Goal: Task Accomplishment & Management: Manage account settings

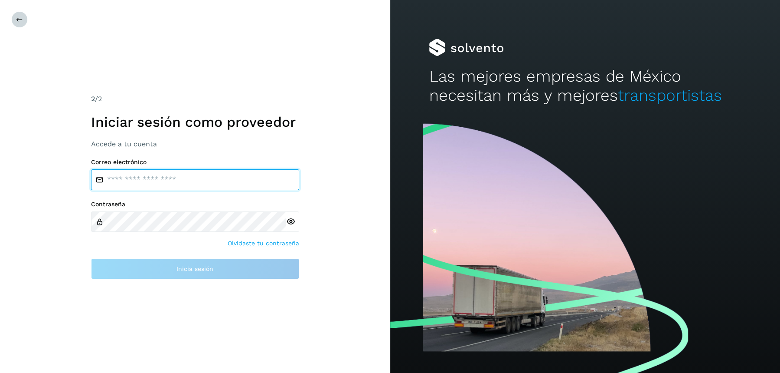
type input "**********"
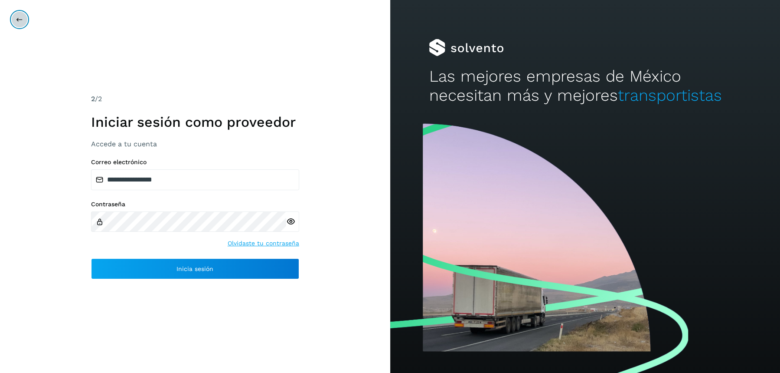
click at [21, 20] on icon at bounding box center [19, 19] width 7 height 7
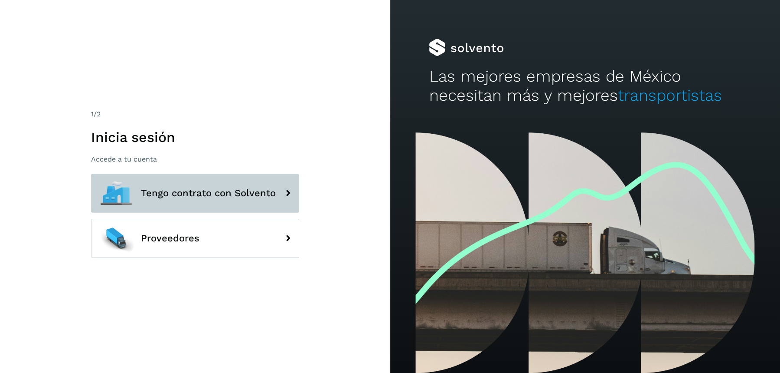
click at [183, 190] on span "Tengo contrato con Solvento" at bounding box center [208, 193] width 135 height 10
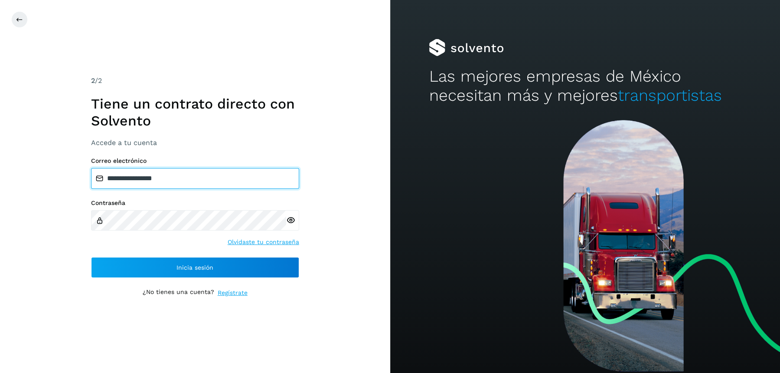
drag, startPoint x: 183, startPoint y: 182, endPoint x: 58, endPoint y: 154, distance: 128.4
click at [59, 155] on div "**********" at bounding box center [195, 186] width 390 height 373
paste input "**********"
type input "**********"
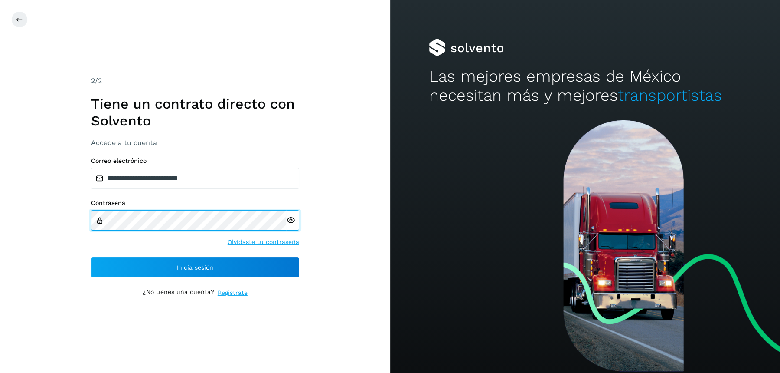
click at [21, 210] on div "**********" at bounding box center [195, 186] width 390 height 373
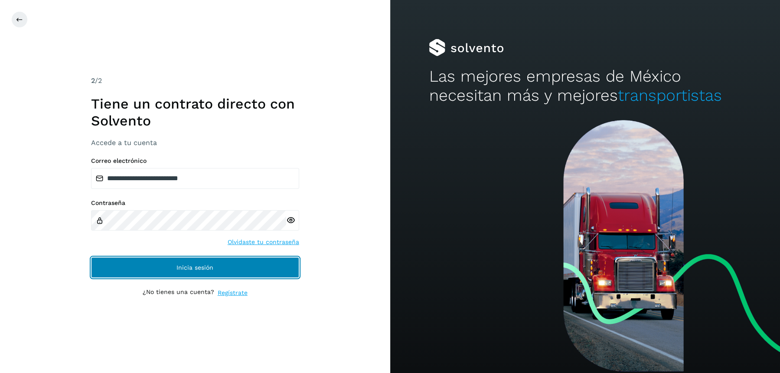
click at [117, 264] on button "Inicia sesión" at bounding box center [195, 267] width 208 height 21
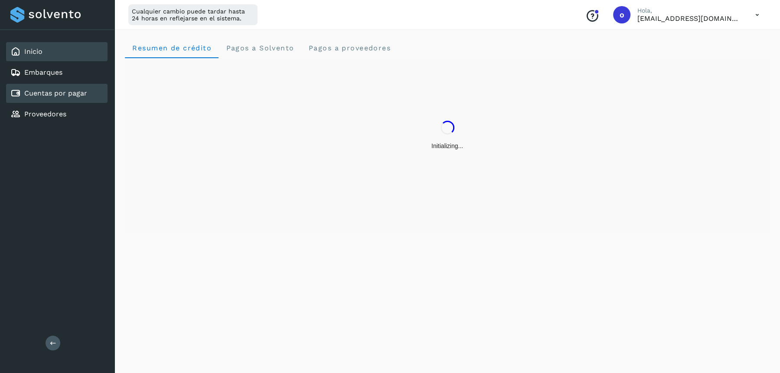
click at [75, 92] on link "Cuentas por pagar" at bounding box center [55, 93] width 63 height 8
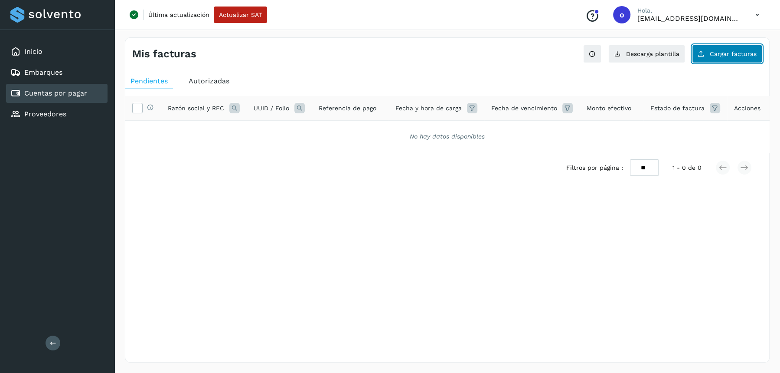
click at [721, 57] on button "Cargar facturas" at bounding box center [727, 54] width 70 height 18
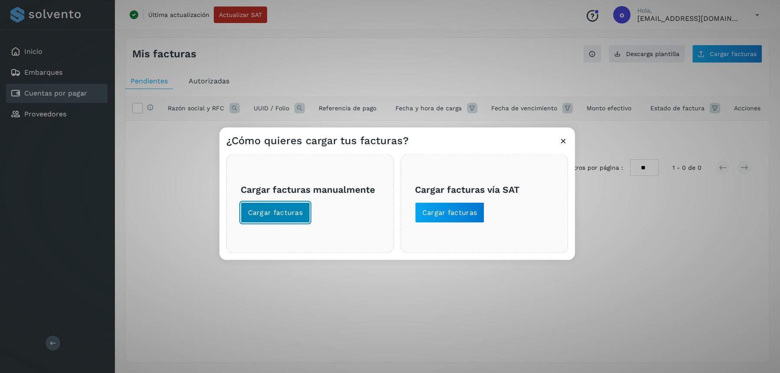
click at [286, 213] on span "Cargar facturas" at bounding box center [275, 212] width 55 height 10
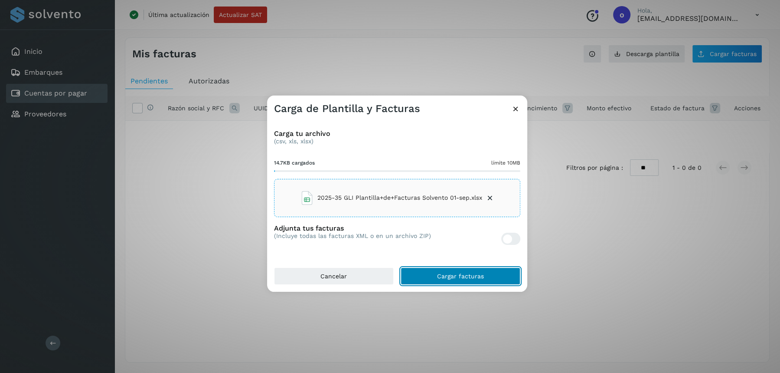
click at [429, 274] on button "Cargar facturas" at bounding box center [461, 275] width 120 height 17
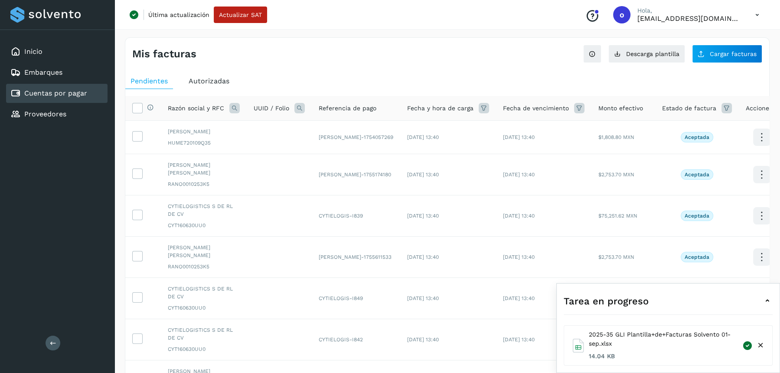
click at [760, 348] on icon at bounding box center [761, 345] width 9 height 9
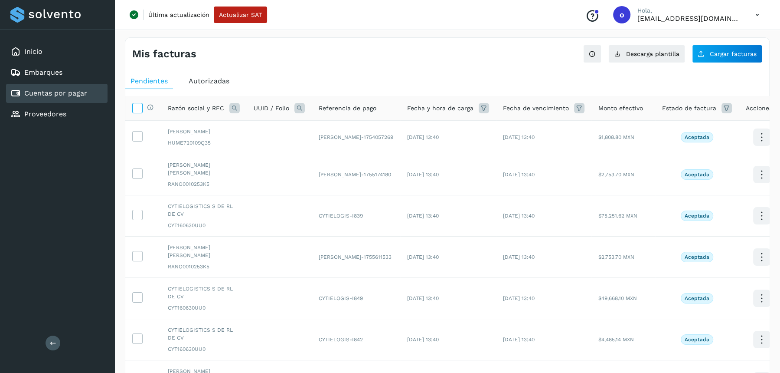
click at [132, 106] on label at bounding box center [137, 108] width 10 height 10
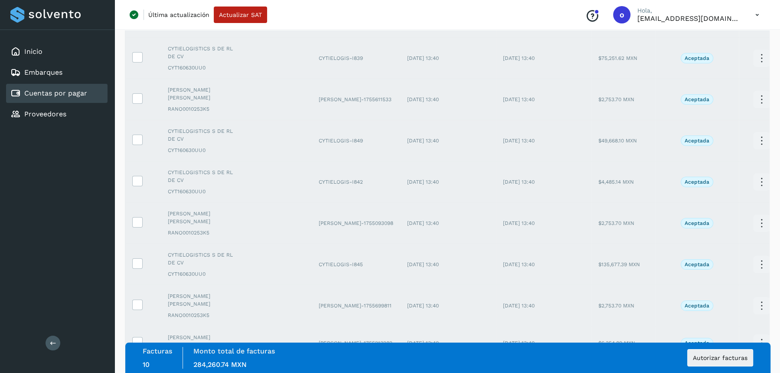
scroll to position [184, 0]
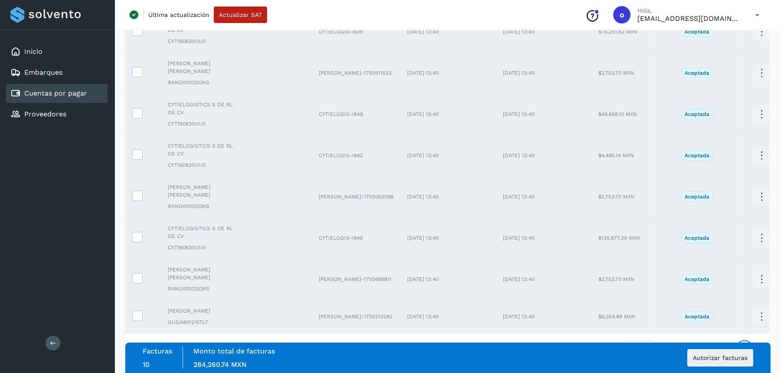
click at [747, 344] on icon at bounding box center [744, 348] width 9 height 9
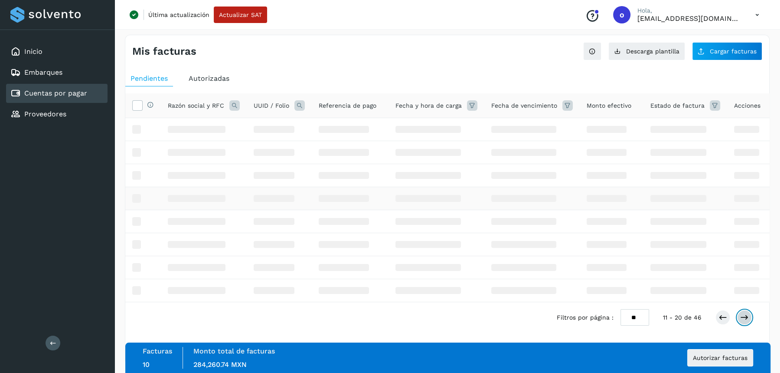
scroll to position [0, 0]
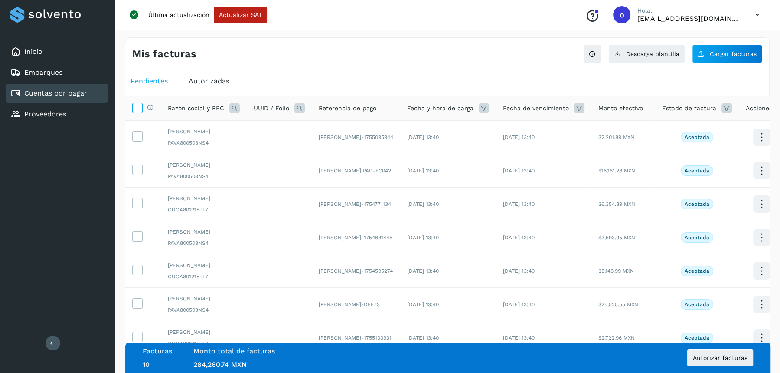
click at [139, 108] on icon at bounding box center [137, 107] width 9 height 9
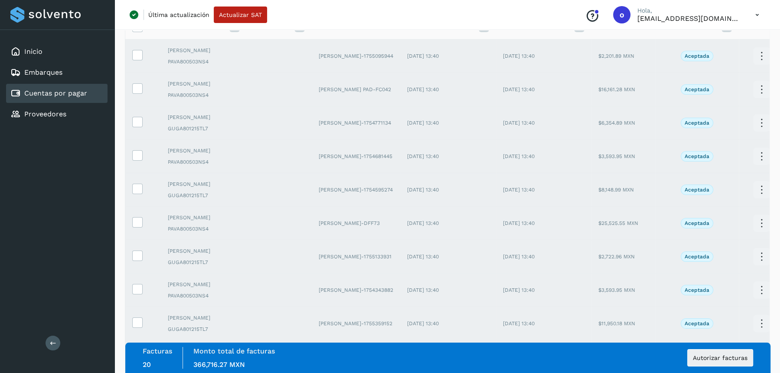
scroll to position [200, 0]
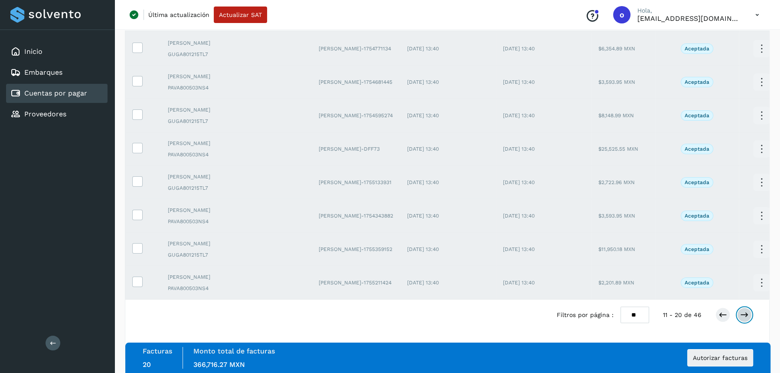
click at [749, 316] on icon at bounding box center [744, 314] width 9 height 9
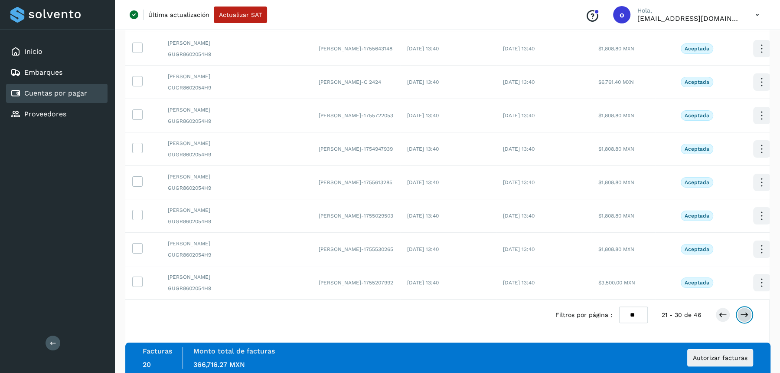
scroll to position [0, 0]
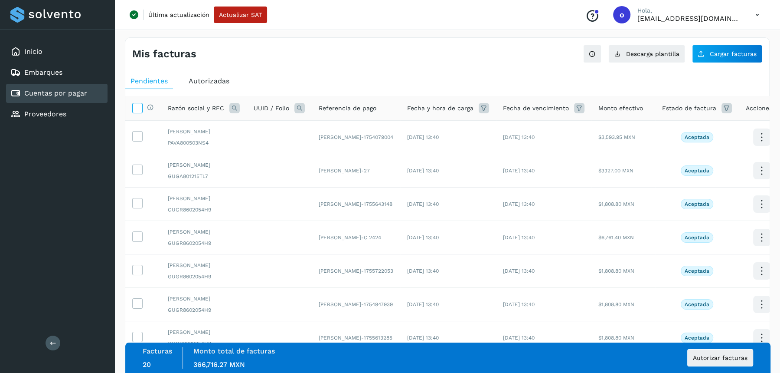
click at [136, 111] on icon at bounding box center [137, 107] width 9 height 9
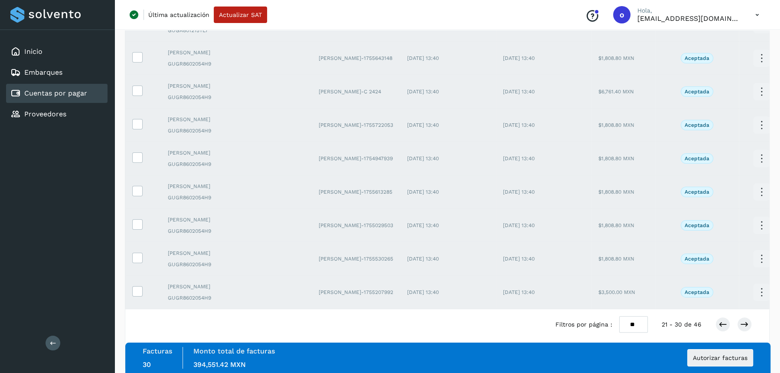
scroll to position [223, 0]
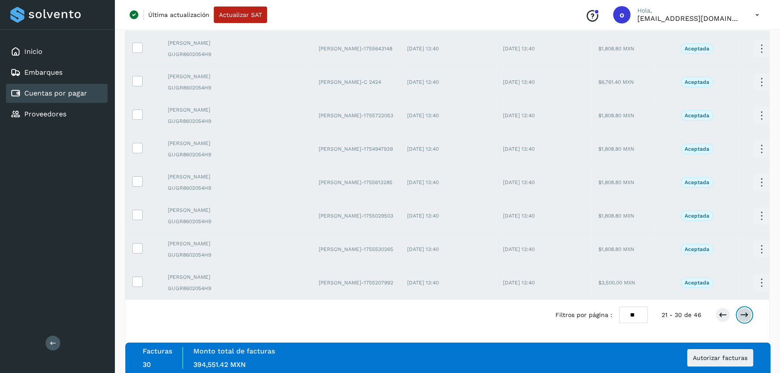
click at [745, 313] on icon at bounding box center [744, 314] width 9 height 9
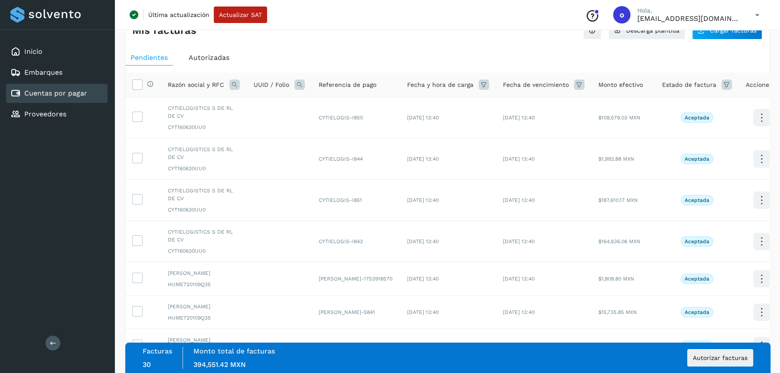
scroll to position [0, 0]
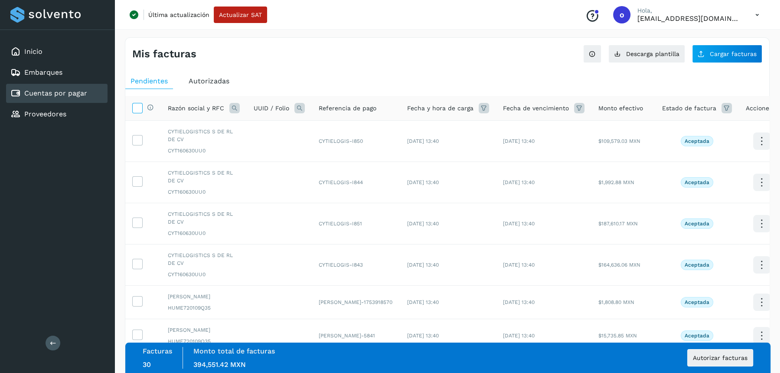
click at [135, 108] on icon at bounding box center [137, 107] width 9 height 9
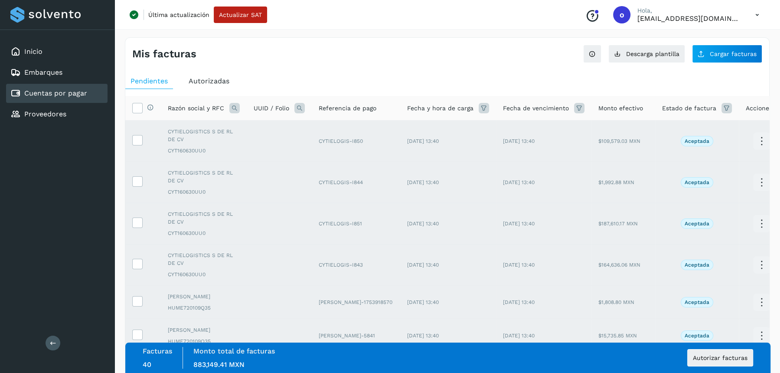
scroll to position [184, 0]
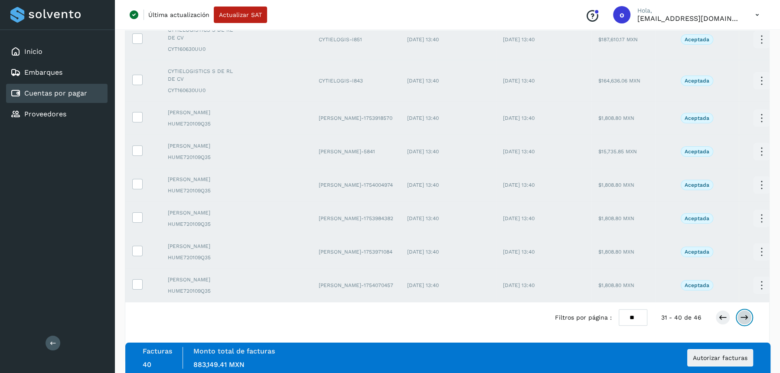
click at [747, 317] on icon at bounding box center [744, 317] width 9 height 9
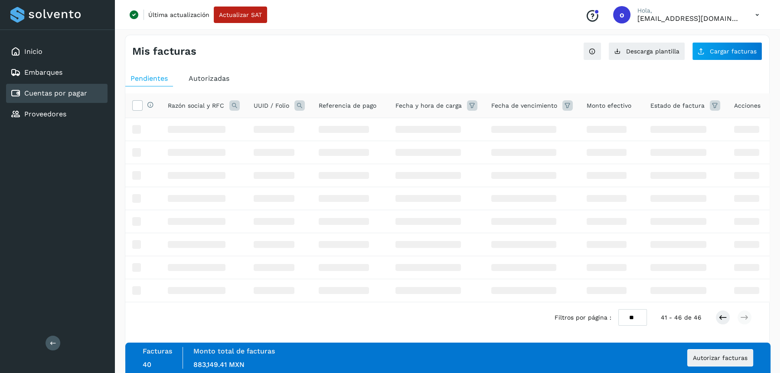
scroll to position [27, 0]
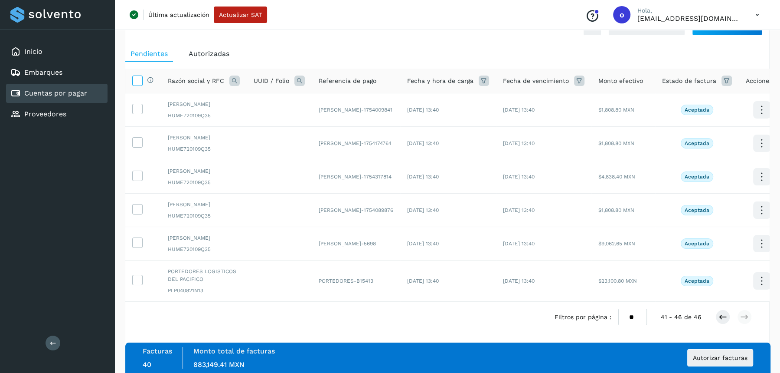
click at [138, 79] on icon at bounding box center [137, 79] width 9 height 9
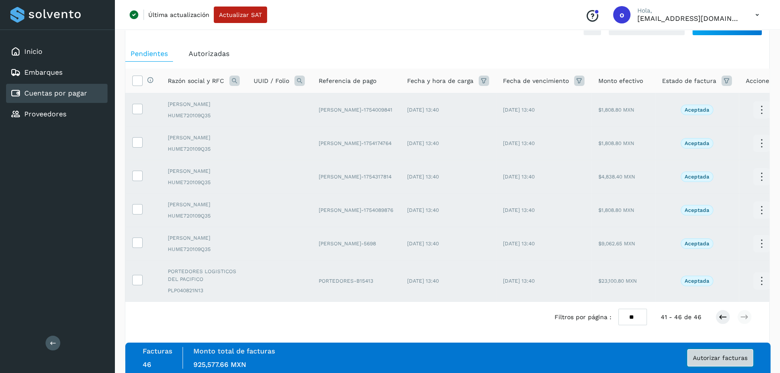
click at [730, 360] on button "Autorizar facturas" at bounding box center [721, 357] width 66 height 17
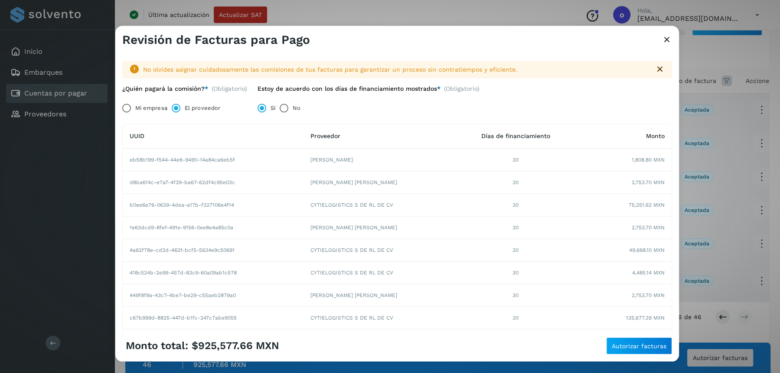
scroll to position [104, 0]
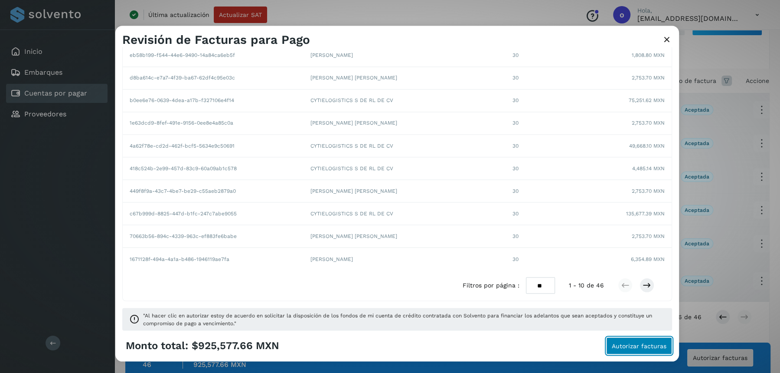
click at [622, 345] on span "Autorizar facturas" at bounding box center [639, 345] width 55 height 6
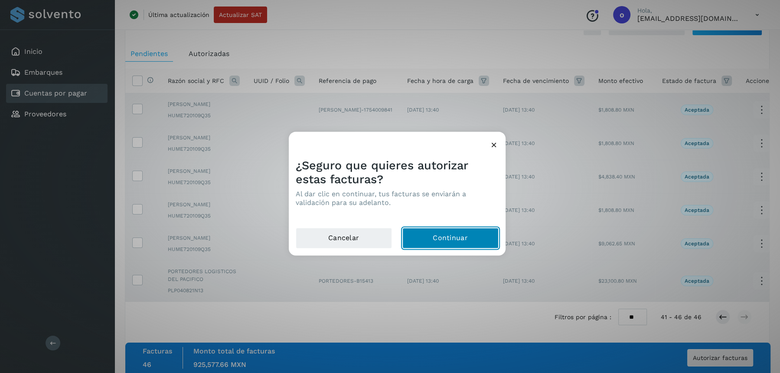
click at [449, 242] on button "Continuar" at bounding box center [451, 237] width 96 height 21
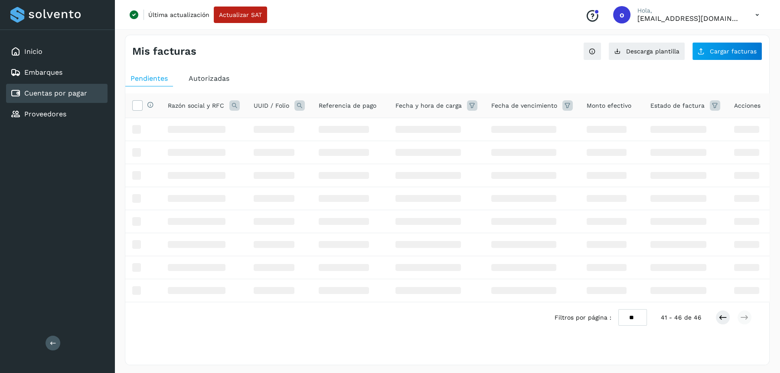
scroll to position [27, 0]
